Goal: Task Accomplishment & Management: Complete application form

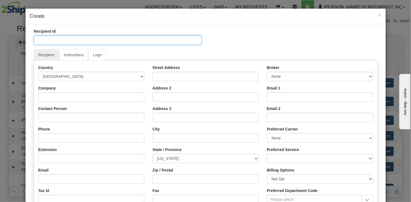
click at [57, 40] on input "Recipient Id" at bounding box center [117, 39] width 167 height 9
type input "a"
type input "ALDI"
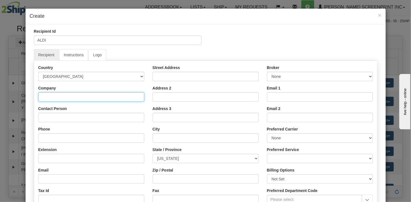
click at [42, 96] on input "Company" at bounding box center [91, 96] width 106 height 9
type input "ALDI-NRE"
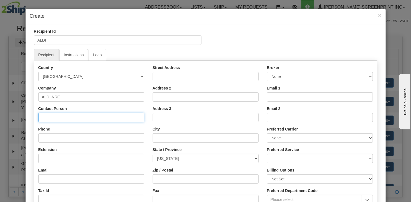
click at [41, 118] on input "Contact Person" at bounding box center [91, 117] width 106 height 9
type input "[PERSON_NAME]"
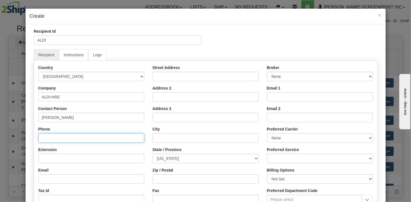
click at [43, 138] on input "Phone" at bounding box center [91, 137] width 106 height 9
click at [42, 139] on input "Phone" at bounding box center [91, 137] width 106 height 9
type input "0000000000"
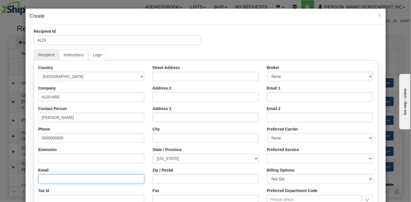
click at [58, 180] on input "Email" at bounding box center [91, 178] width 106 height 9
click at [113, 179] on input "Email" at bounding box center [91, 178] width 106 height 9
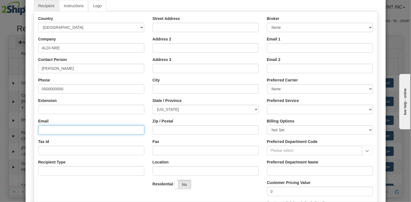
scroll to position [55, 0]
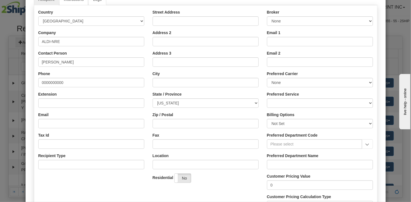
click at [62, 185] on div "Country [GEOGRAPHIC_DATA] [GEOGRAPHIC_DATA] [GEOGRAPHIC_DATA] [GEOGRAPHIC_DATA]…" at bounding box center [205, 111] width 343 height 205
click at [83, 164] on input "Recipient Type" at bounding box center [91, 164] width 106 height 9
drag, startPoint x: 161, startPoint y: 19, endPoint x: 161, endPoint y: 22, distance: 3.1
click at [161, 19] on input "Street Address" at bounding box center [205, 20] width 106 height 9
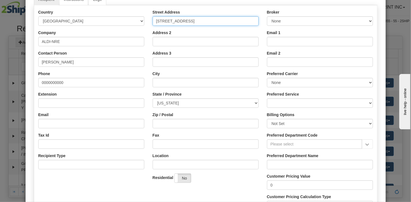
type input "[STREET_ADDRESS]"
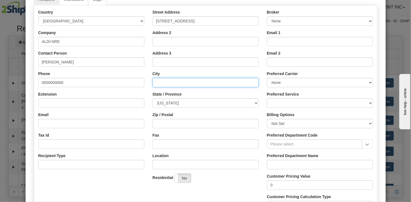
click at [157, 82] on input "City" at bounding box center [205, 82] width 106 height 9
type input "[GEOGRAPHIC_DATA]"
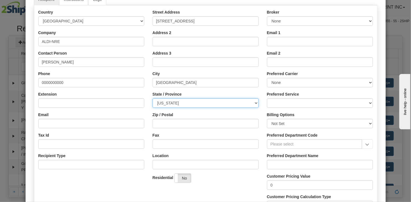
click at [254, 102] on select "[US_STATE] [US_STATE] [US_STATE] [US_STATE] Armed Forces America Armed Forces E…" at bounding box center [205, 102] width 106 height 9
select select "OH"
click at [152, 98] on select "[US_STATE] [US_STATE] [US_STATE] [US_STATE] Armed Forces America Armed Forces E…" at bounding box center [205, 102] width 106 height 9
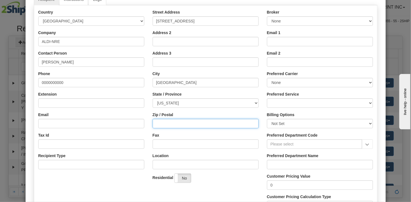
click at [163, 122] on input "Zip / Postal" at bounding box center [205, 123] width 106 height 9
type input "43017"
click at [187, 177] on label "No" at bounding box center [182, 178] width 16 height 9
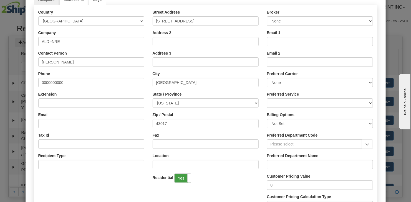
click at [183, 179] on label "Yes" at bounding box center [182, 178] width 16 height 9
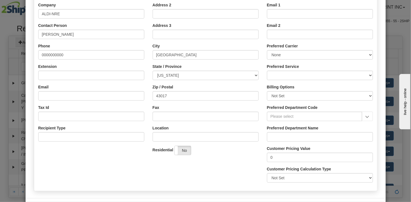
scroll to position [105, 0]
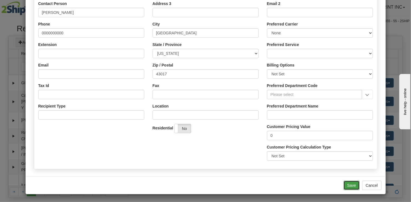
click at [347, 184] on button "Save" at bounding box center [351, 185] width 16 height 9
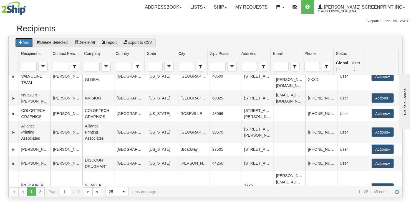
scroll to position [364, 0]
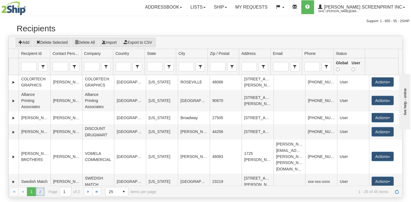
click at [41, 194] on link "2" at bounding box center [40, 191] width 9 height 9
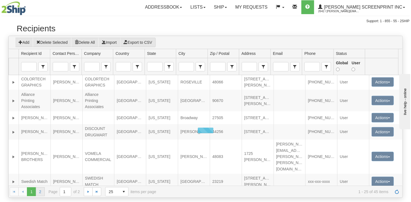
scroll to position [281, 0]
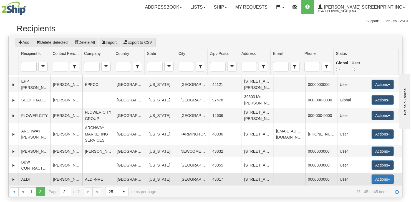
click at [381, 175] on button "Actions" at bounding box center [382, 179] width 22 height 9
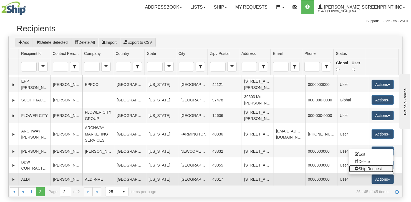
click at [361, 165] on link "Ship Request" at bounding box center [371, 168] width 44 height 7
